Goal: Find specific page/section

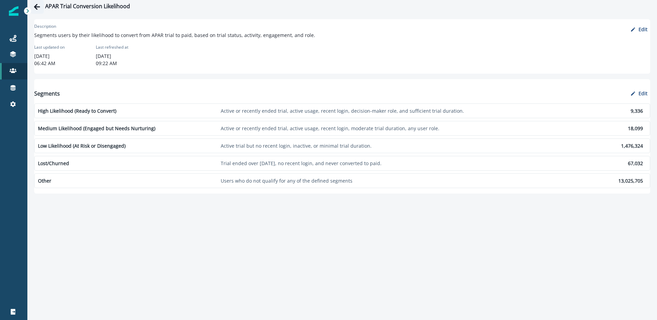
click at [37, 9] on icon "Go back" at bounding box center [37, 7] width 6 height 6
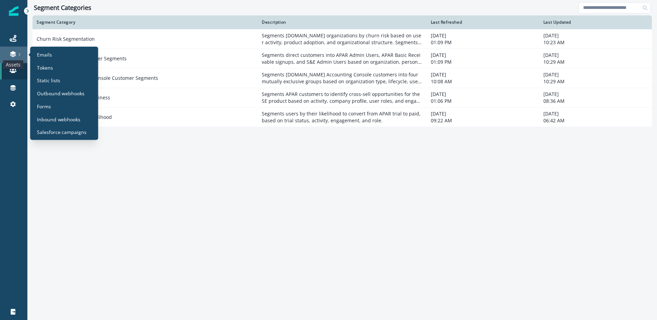
click at [14, 54] on icon at bounding box center [13, 52] width 6 height 3
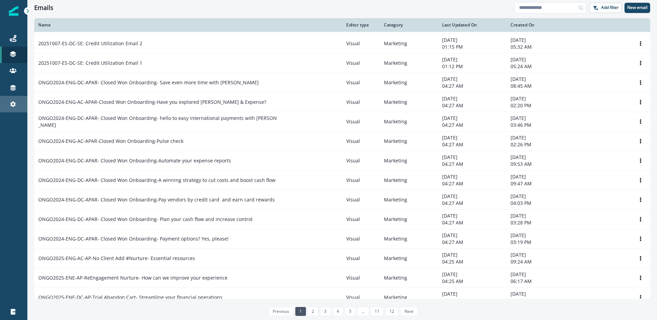
scroll to position [44, 0]
